Goal: Information Seeking & Learning: Stay updated

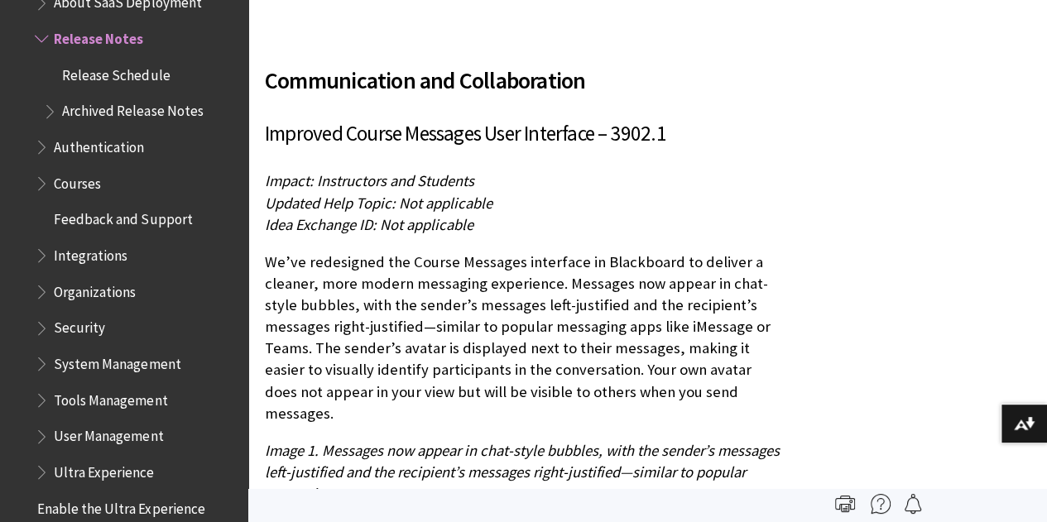
scroll to position [5379, 0]
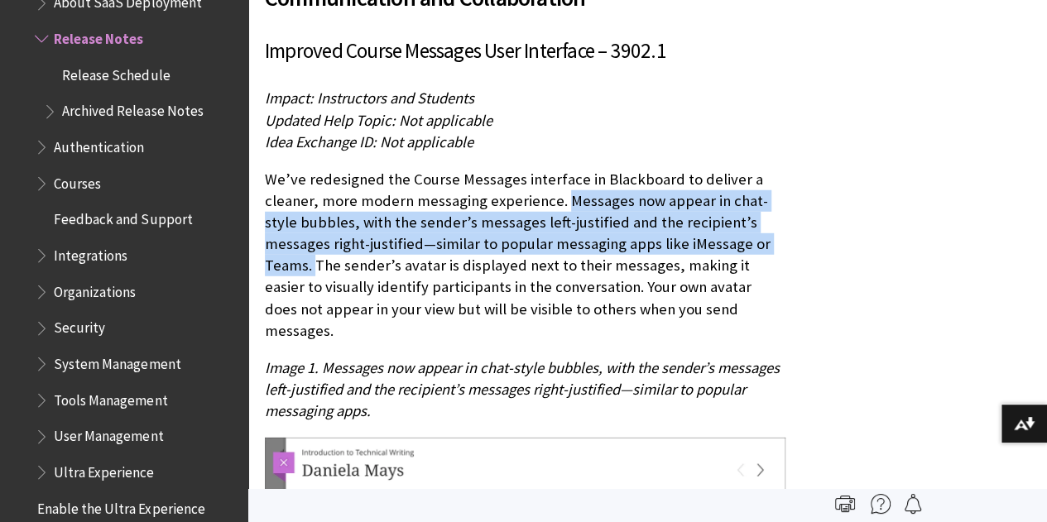
drag, startPoint x: 560, startPoint y: 214, endPoint x: 742, endPoint y: 263, distance: 187.7
click at [742, 263] on p "We’ve redesigned the Course Messages interface in Blackboard to deliver a clean…" at bounding box center [525, 255] width 521 height 173
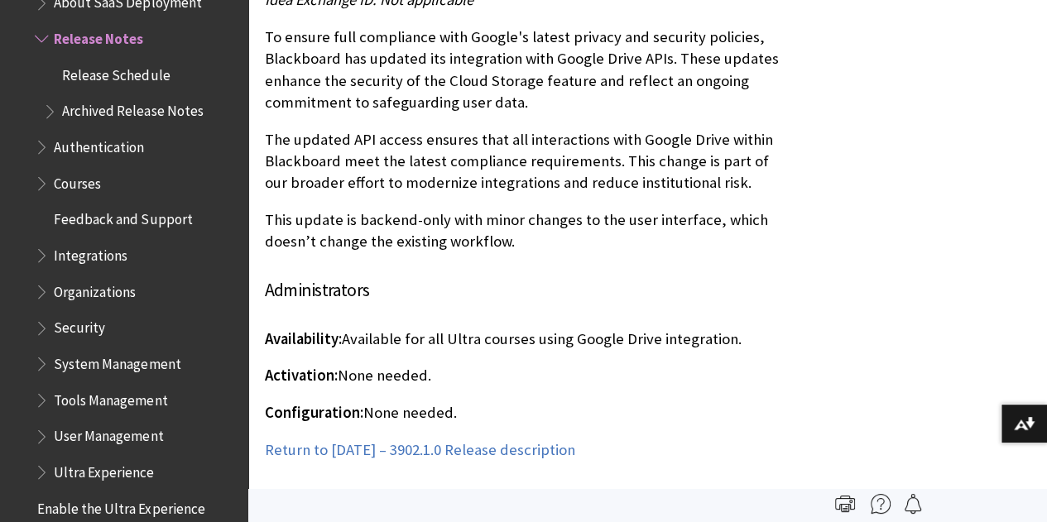
scroll to position [13076, 0]
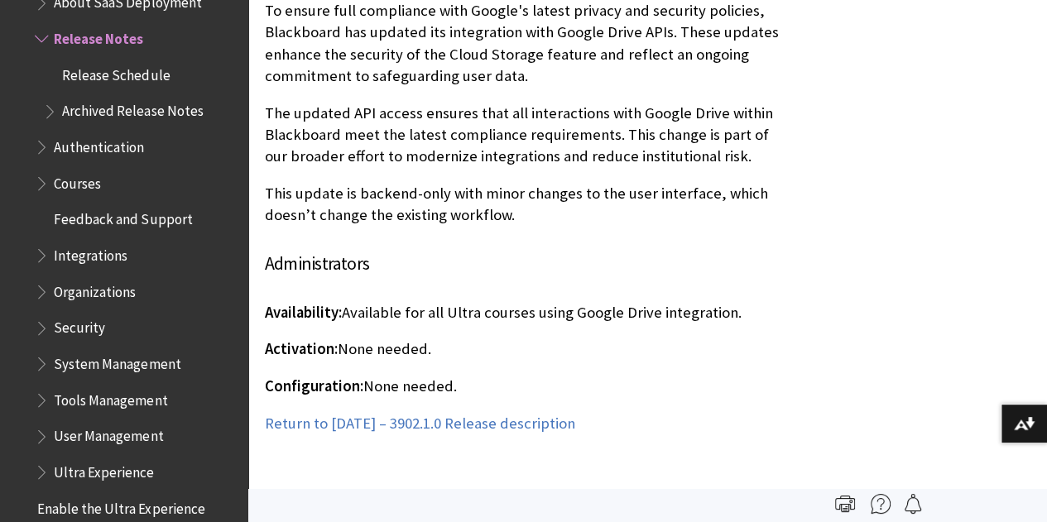
drag, startPoint x: 260, startPoint y: 69, endPoint x: 747, endPoint y: 373, distance: 574.8
copy div "Impact: Administrators Updated Help Topic: Not applicable Idea Exchange ID: Not…"
click at [656, 379] on div "Integrations Updated Google Drive API Access – 3902.1 Impact: Administrators Up…" at bounding box center [525, 113] width 521 height 643
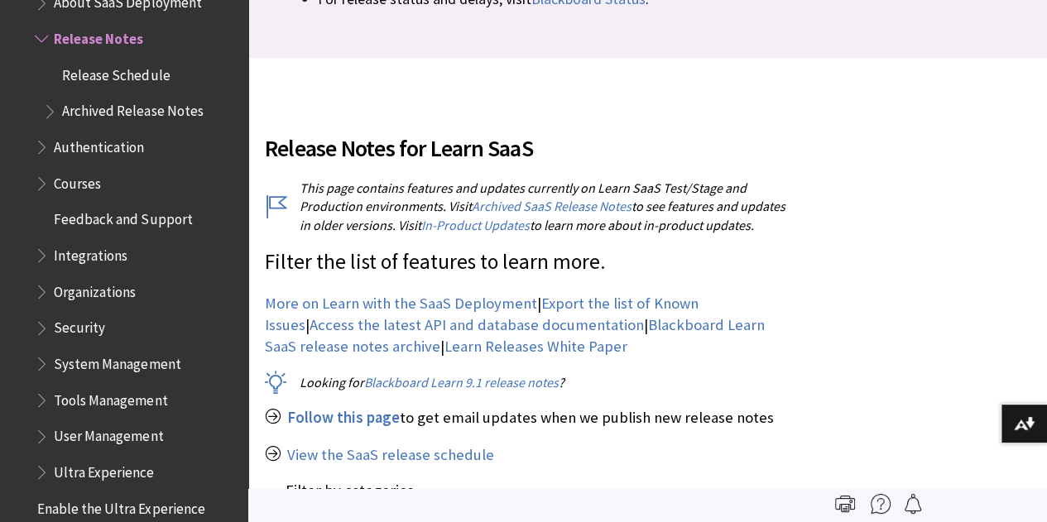
scroll to position [497, 0]
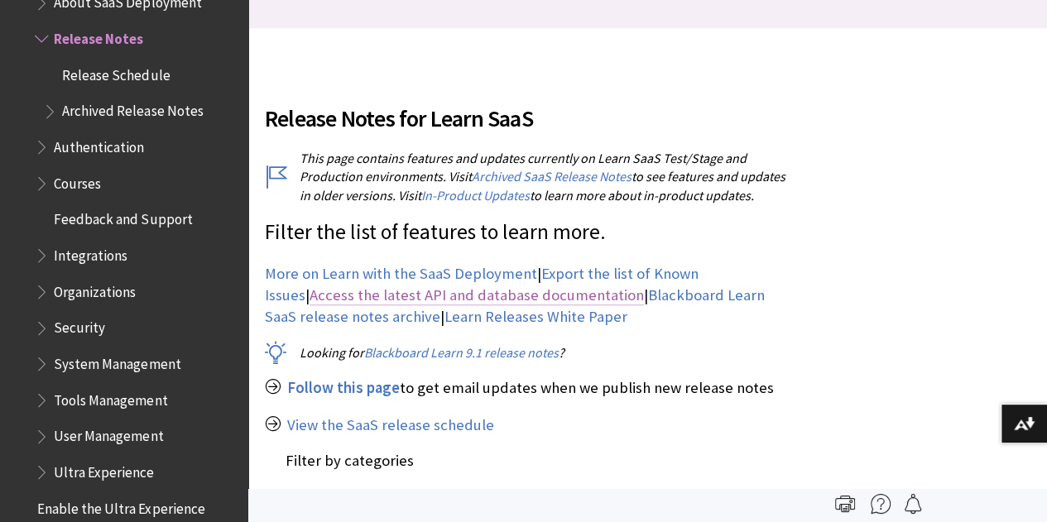
click at [442, 305] on link "Access the latest API and database documentation" at bounding box center [477, 296] width 334 height 20
click at [627, 290] on link "Export the list of Known Issues" at bounding box center [482, 284] width 434 height 41
drag, startPoint x: 537, startPoint y: 287, endPoint x: 742, endPoint y: 292, distance: 205.3
click at [742, 292] on p "More on Learn with the SaaS Deployment | Export the list of Known Issues | Acce…" at bounding box center [525, 295] width 521 height 65
copy p "Export the list of Known Issues |"
